Goal: Task Accomplishment & Management: Complete application form

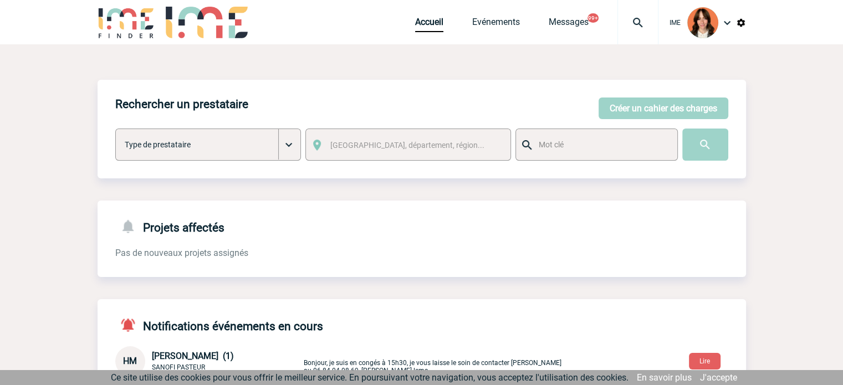
click at [723, 377] on link "J'accepte" at bounding box center [718, 377] width 37 height 11
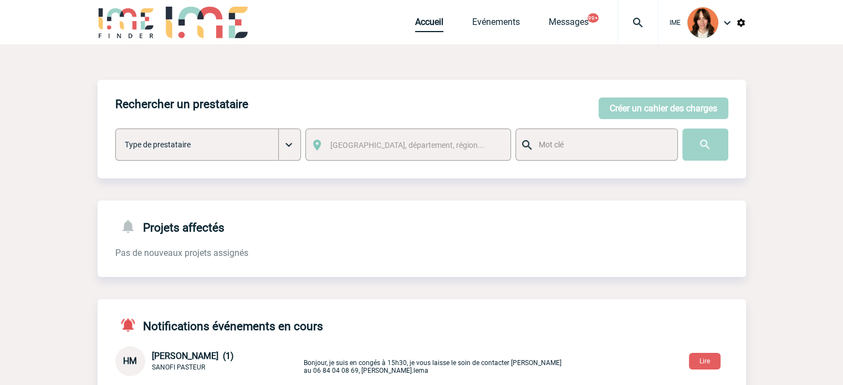
drag, startPoint x: 423, startPoint y: 26, endPoint x: 417, endPoint y: 24, distance: 7.0
click at [423, 26] on link "Accueil" at bounding box center [429, 25] width 28 height 16
click at [639, 109] on button "Créer un cahier des charges" at bounding box center [663, 108] width 130 height 22
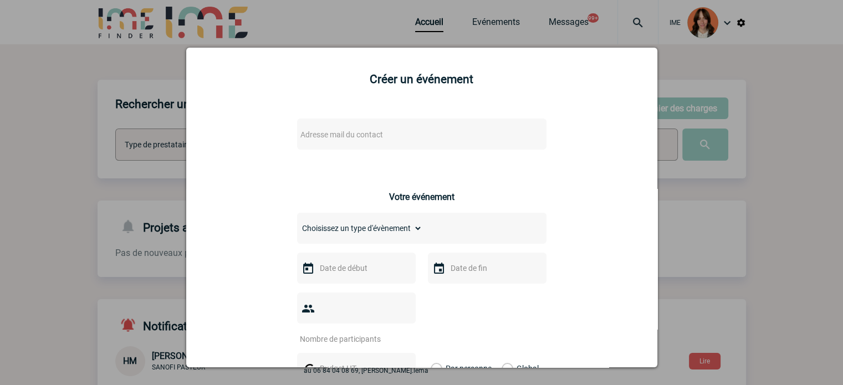
click at [403, 137] on span "Adresse mail du contact" at bounding box center [393, 135] width 194 height 16
drag, startPoint x: 310, startPoint y: 150, endPoint x: 151, endPoint y: 128, distance: 161.1
click at [151, 128] on body "IME Accueil Evénements 99+" at bounding box center [421, 339] width 843 height 678
click at [469, 148] on input "oumaima.ben-hamouda@capgemini.com>" at bounding box center [388, 154] width 188 height 16
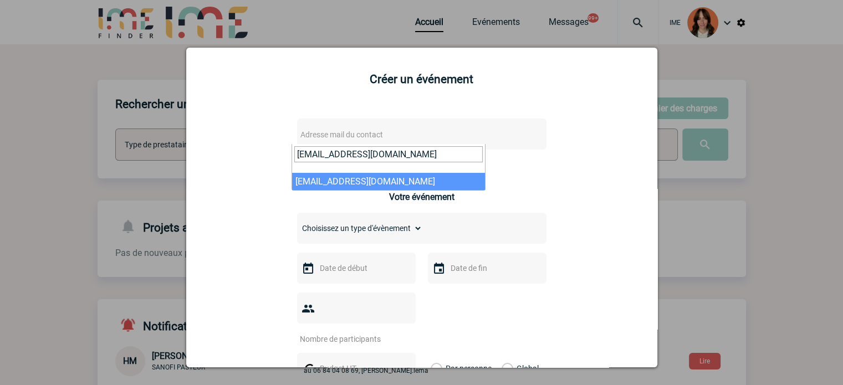
type input "oumaima.ben-hamouda@capgemini.com"
select select "103769"
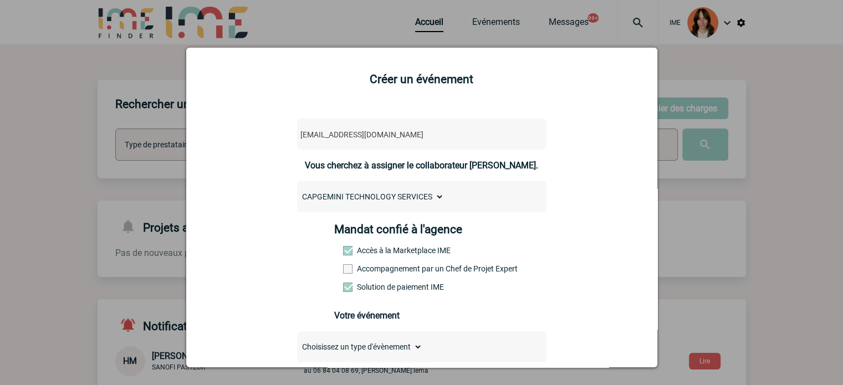
scroll to position [111, 0]
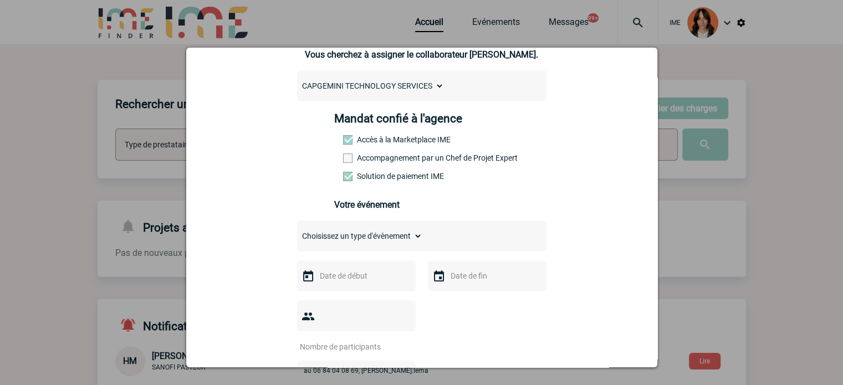
click at [362, 161] on label "Accompagnement par un Chef de Projet Expert" at bounding box center [367, 157] width 49 height 9
click at [0, 0] on input "Accompagnement par un Chef de Projet Expert" at bounding box center [0, 0] width 0 height 0
click at [351, 241] on select "Choisissez un type d'évènement Séminaire avec nuitée Séminaire sans nuitée Repa…" at bounding box center [359, 236] width 125 height 16
select select "1"
click at [297, 232] on select "Choisissez un type d'évènement Séminaire avec nuitée Séminaire sans nuitée Repa…" at bounding box center [359, 236] width 125 height 16
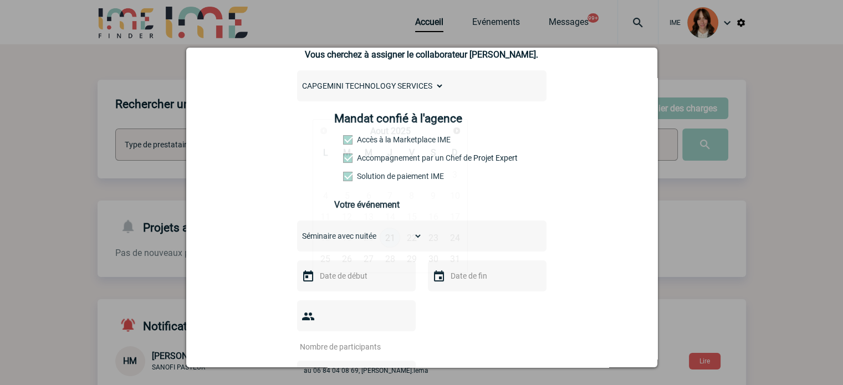
click at [347, 280] on input "text" at bounding box center [355, 276] width 76 height 14
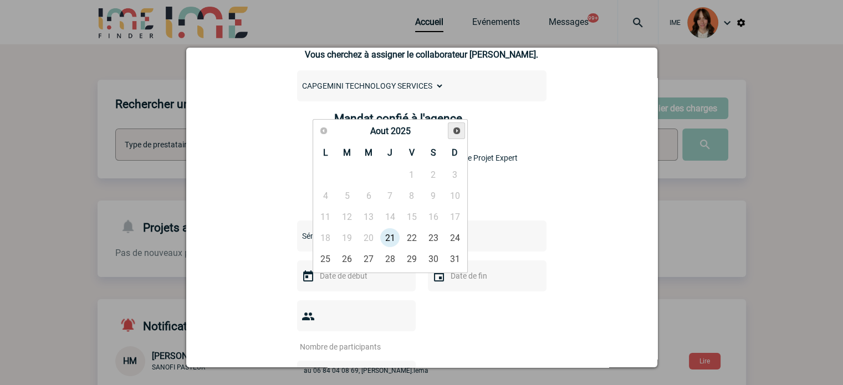
click at [452, 131] on span "Suivant" at bounding box center [456, 130] width 9 height 9
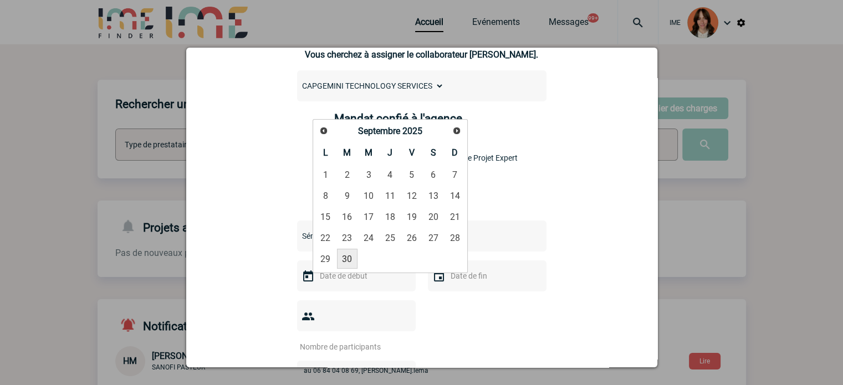
click at [344, 258] on link "30" at bounding box center [347, 259] width 20 height 20
type input "30-09-2025"
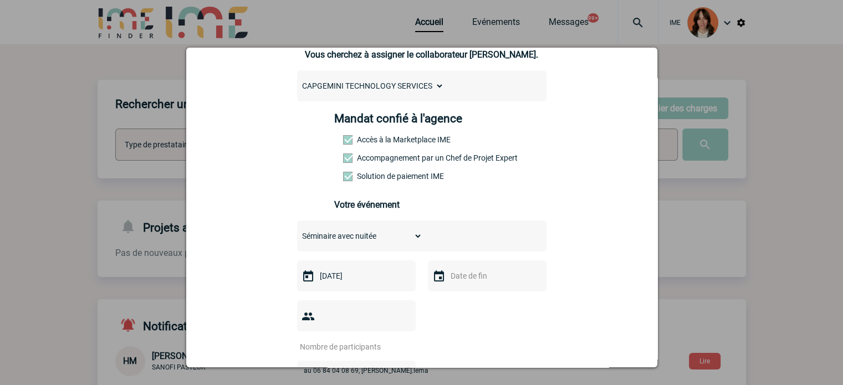
click at [461, 281] on input "text" at bounding box center [486, 276] width 76 height 14
click at [585, 135] on span "Suivant" at bounding box center [587, 130] width 9 height 9
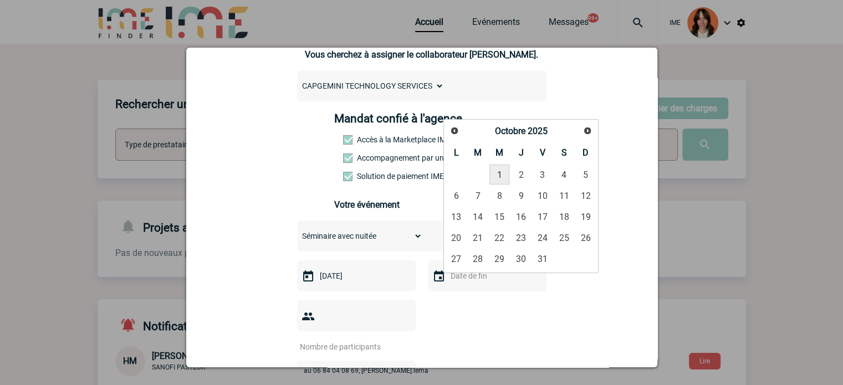
click at [494, 176] on link "1" at bounding box center [499, 175] width 20 height 20
type input "01-10-2025"
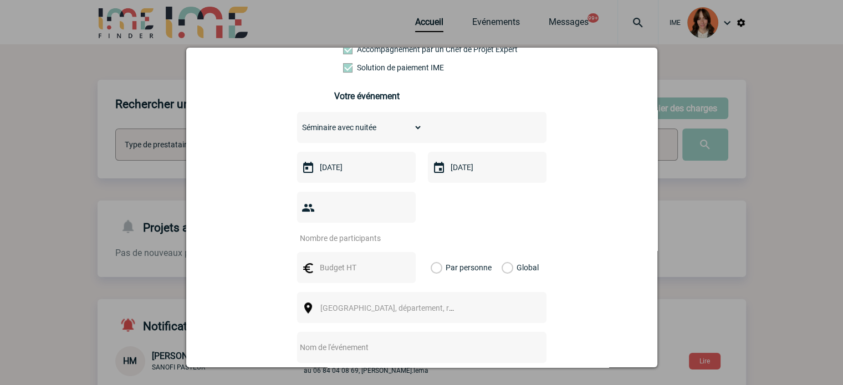
scroll to position [222, 0]
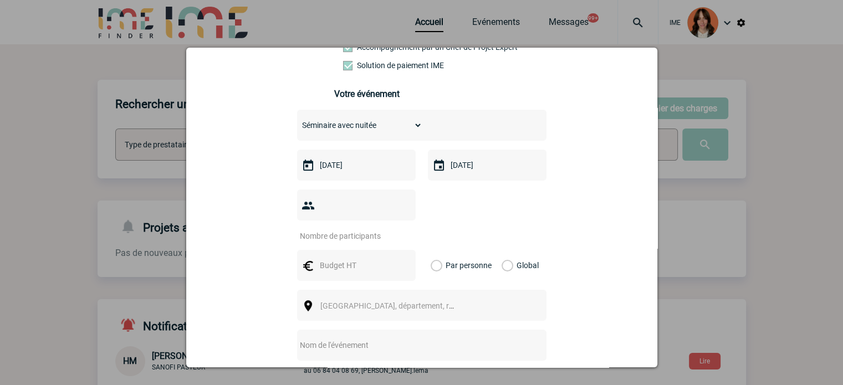
click at [359, 229] on input "number" at bounding box center [349, 236] width 104 height 14
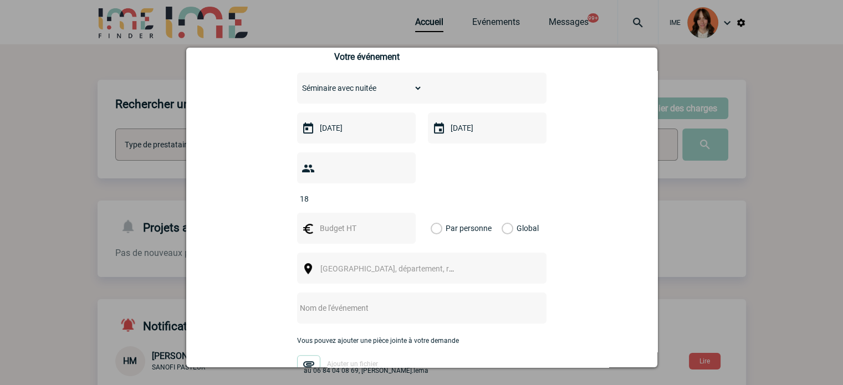
scroll to position [277, 0]
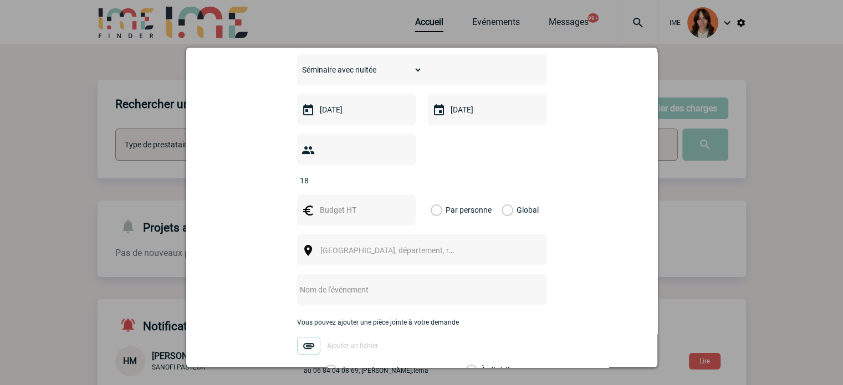
type input "18"
click at [346, 194] on div at bounding box center [356, 209] width 119 height 31
click at [346, 203] on input "text" at bounding box center [355, 210] width 76 height 14
type input "1000"
drag, startPoint x: 499, startPoint y: 192, endPoint x: 489, endPoint y: 206, distance: 16.6
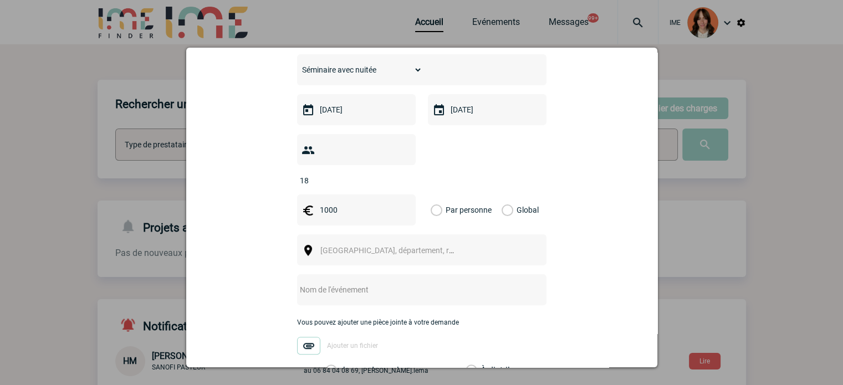
click at [501, 194] on label "Global" at bounding box center [504, 209] width 7 height 31
click at [0, 0] on input "Global" at bounding box center [0, 0] width 0 height 0
click at [408, 246] on span "[GEOGRAPHIC_DATA], département, région..." at bounding box center [397, 250] width 154 height 9
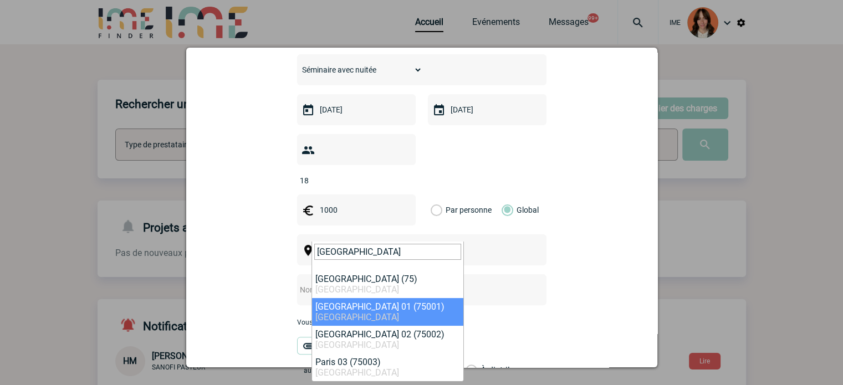
type input "paris"
select select "4"
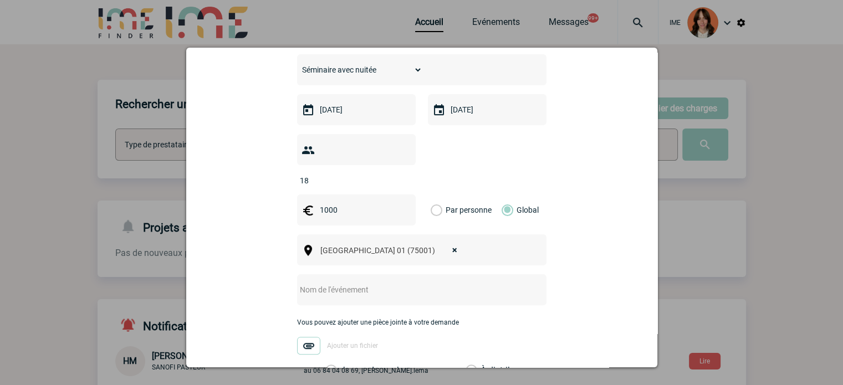
click at [350, 274] on div at bounding box center [421, 289] width 249 height 31
click at [350, 283] on input "text" at bounding box center [407, 290] width 220 height 14
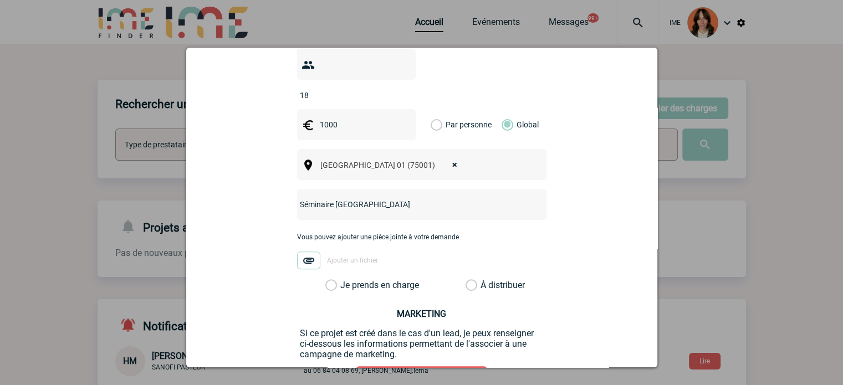
scroll to position [431, 0]
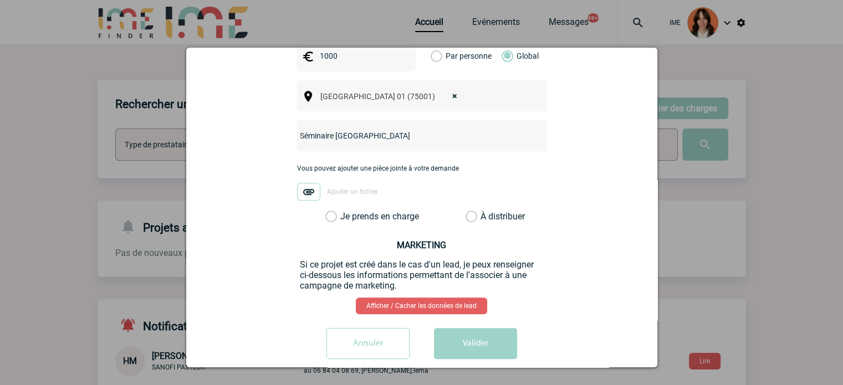
type input "Séminaire Paris"
click at [343, 211] on label "Je prends en charge" at bounding box center [334, 216] width 19 height 11
click at [0, 0] on input "Je prends en charge" at bounding box center [0, 0] width 0 height 0
click at [467, 328] on button "Valider" at bounding box center [475, 343] width 83 height 31
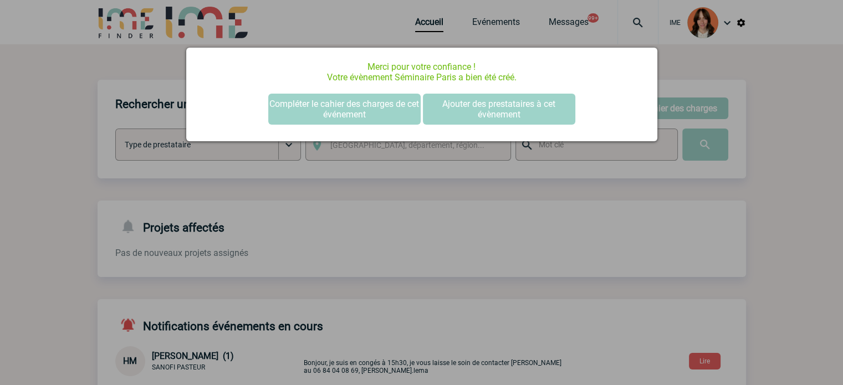
scroll to position [0, 0]
click at [306, 126] on div "Merci pour votre confiance ! Votre évènement Séminaire Paris a bien été créé. C…" at bounding box center [421, 95] width 471 height 94
click at [309, 110] on button "Compléter le cahier des charges de cet événement" at bounding box center [344, 109] width 152 height 31
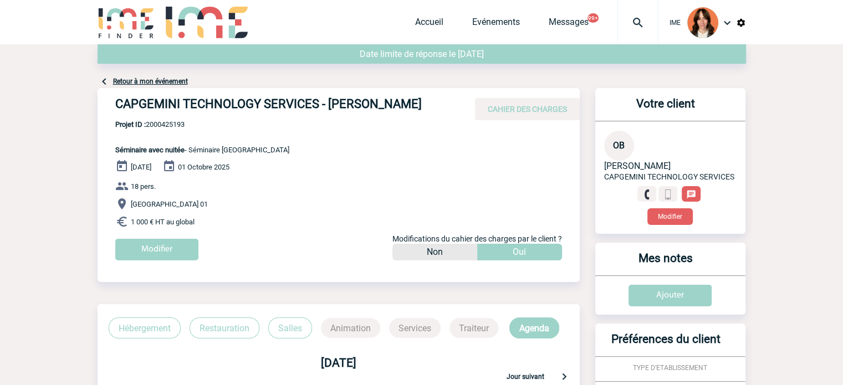
click at [174, 129] on span "Projet ID : 2000425193" at bounding box center [202, 124] width 174 height 8
copy span "2000425193"
drag, startPoint x: 119, startPoint y: 101, endPoint x: 198, endPoint y: 124, distance: 81.9
click at [198, 116] on h4 "CAPGEMINI TECHNOLOGY SERVICES - Oumaima BEN HAMOUDA" at bounding box center [281, 106] width 332 height 19
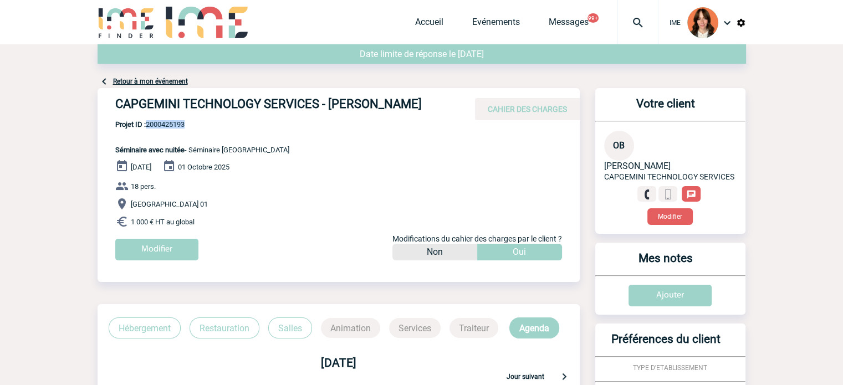
copy h4 "CAPGEMINI TECHNOLOGY SERVICES - Oumaima BEN HAMOUDA"
click at [177, 129] on span "Projet ID : 2000425193" at bounding box center [202, 124] width 174 height 8
copy span "2000425193"
click at [651, 2] on div at bounding box center [637, 22] width 41 height 44
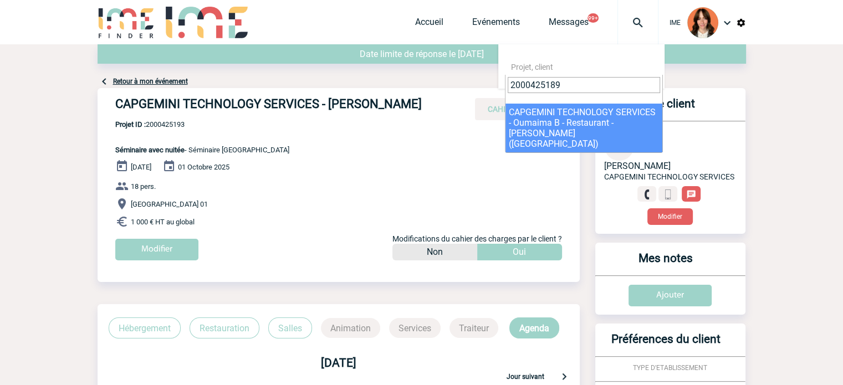
type input "2000425189"
select select "24690"
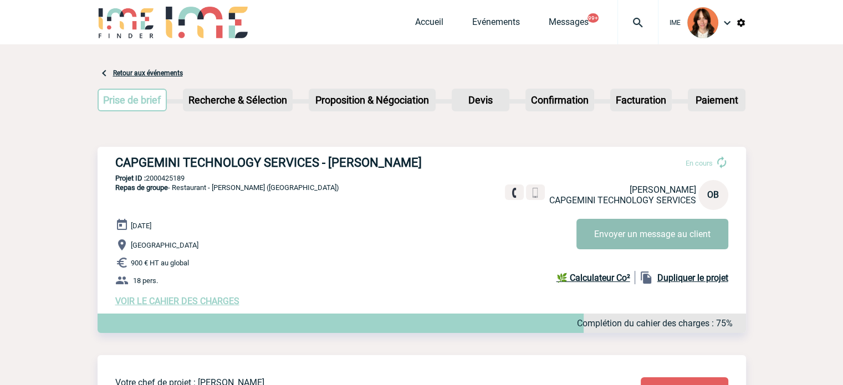
click at [682, 237] on button "Envoyer un message au client" at bounding box center [652, 234] width 152 height 30
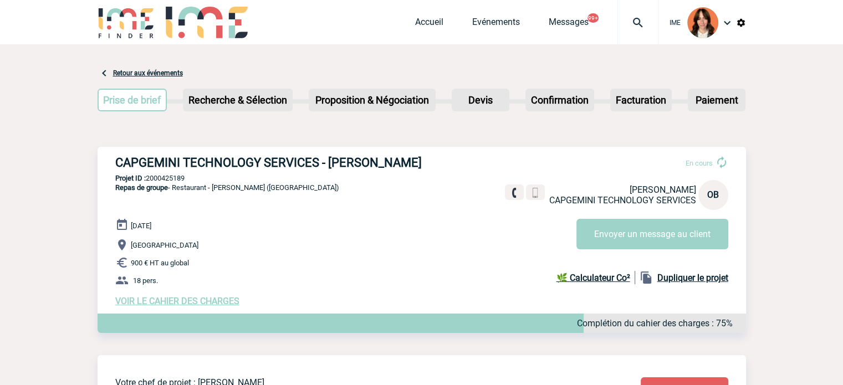
click at [622, 9] on div at bounding box center [637, 22] width 41 height 44
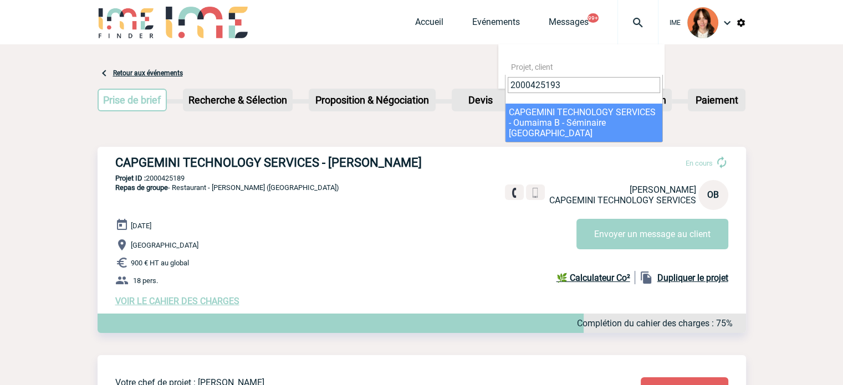
type input "2000425193"
select select "24694"
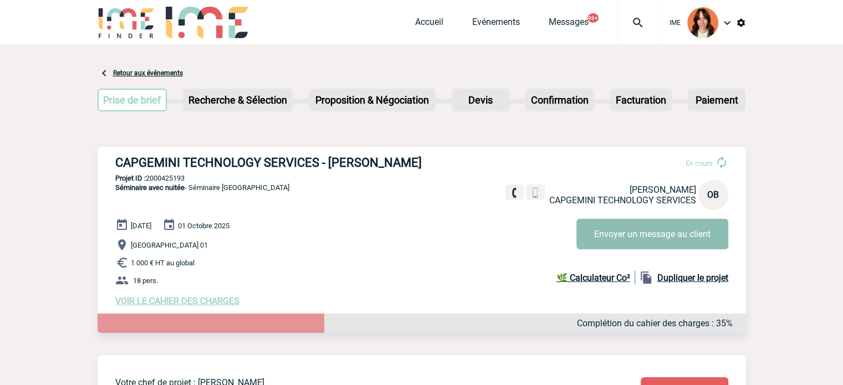
click at [636, 233] on button "Envoyer un message au client" at bounding box center [652, 234] width 152 height 30
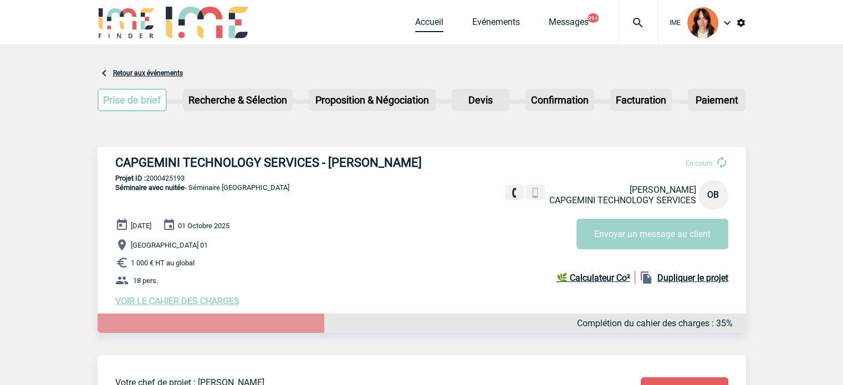
drag, startPoint x: 430, startPoint y: 23, endPoint x: 449, endPoint y: 26, distance: 19.6
click at [430, 23] on link "Accueil" at bounding box center [429, 25] width 28 height 16
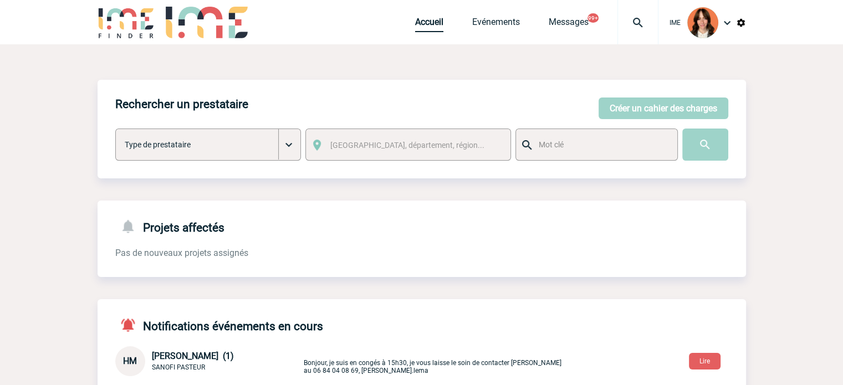
drag, startPoint x: 434, startPoint y: 29, endPoint x: 389, endPoint y: 217, distance: 193.6
click at [434, 29] on link "Accueil" at bounding box center [429, 25] width 28 height 16
